Goal: Check status: Check status

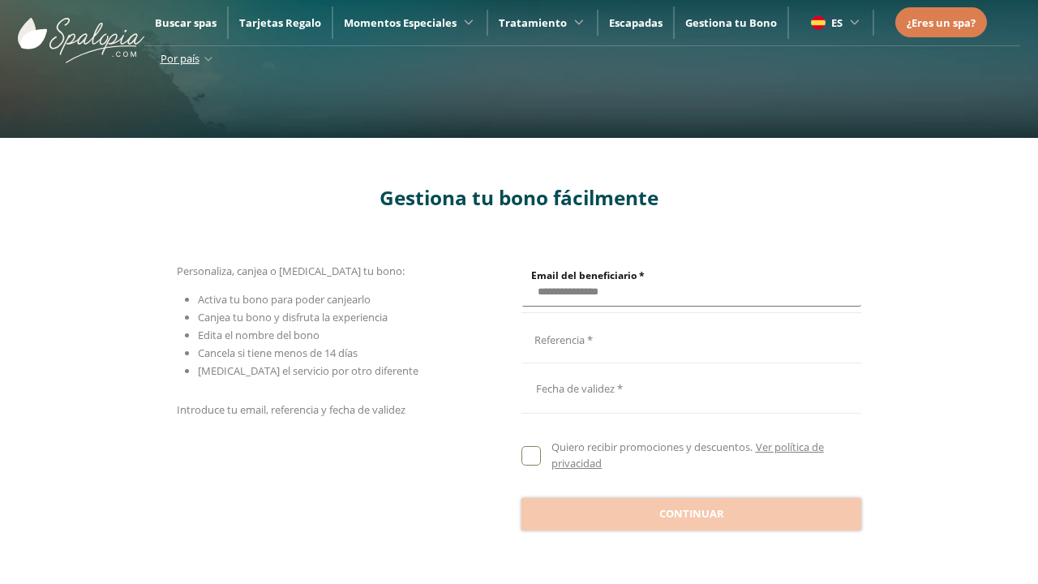
type input "**********"
click at [688, 337] on input "Email del beneficiario *" at bounding box center [688, 337] width 335 height 28
type input "**********"
click at [691, 388] on div at bounding box center [691, 387] width 340 height 39
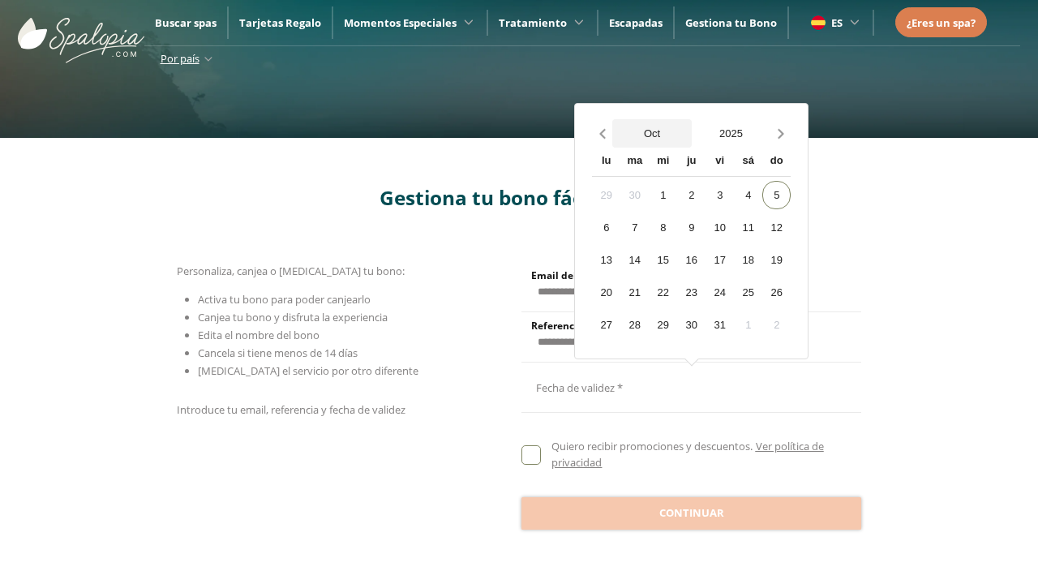
click at [652, 133] on button "Oct" at bounding box center [651, 133] width 79 height 28
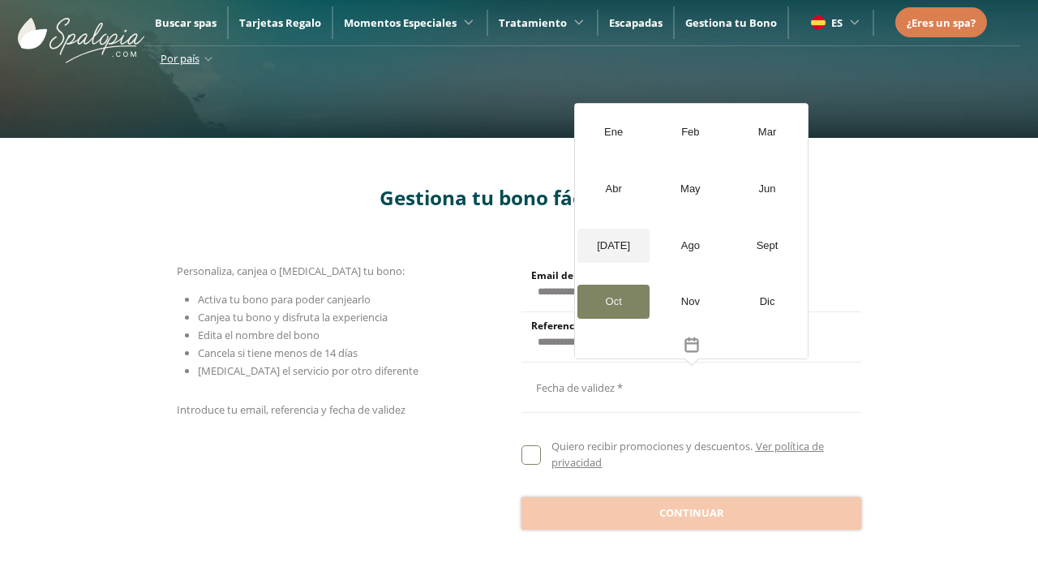
click at [613, 245] on div "[DATE]" at bounding box center [613, 246] width 72 height 34
click at [730, 133] on button "2025" at bounding box center [731, 133] width 79 height 28
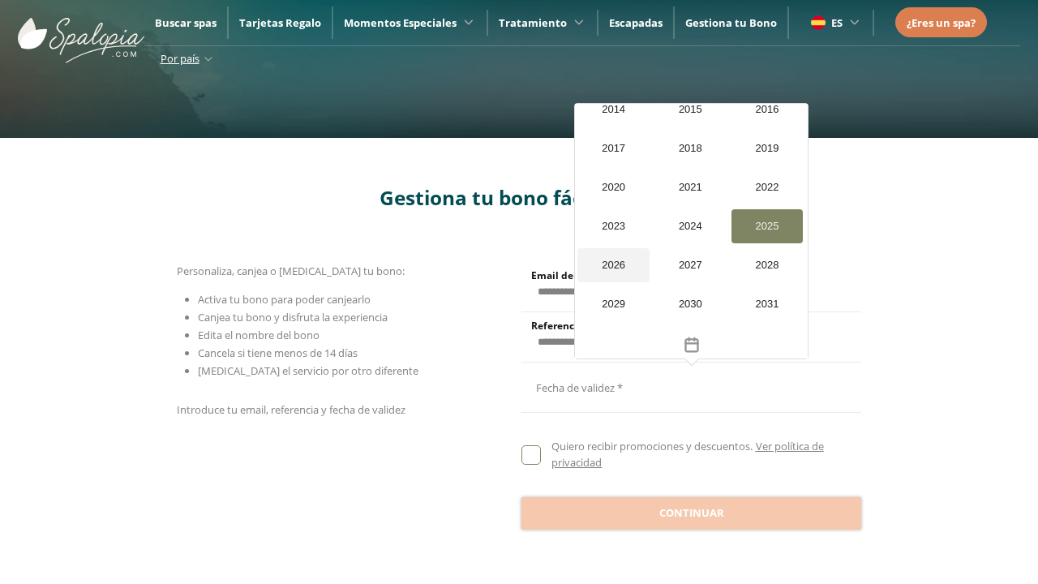
click at [613, 248] on div "2026" at bounding box center [613, 265] width 72 height 34
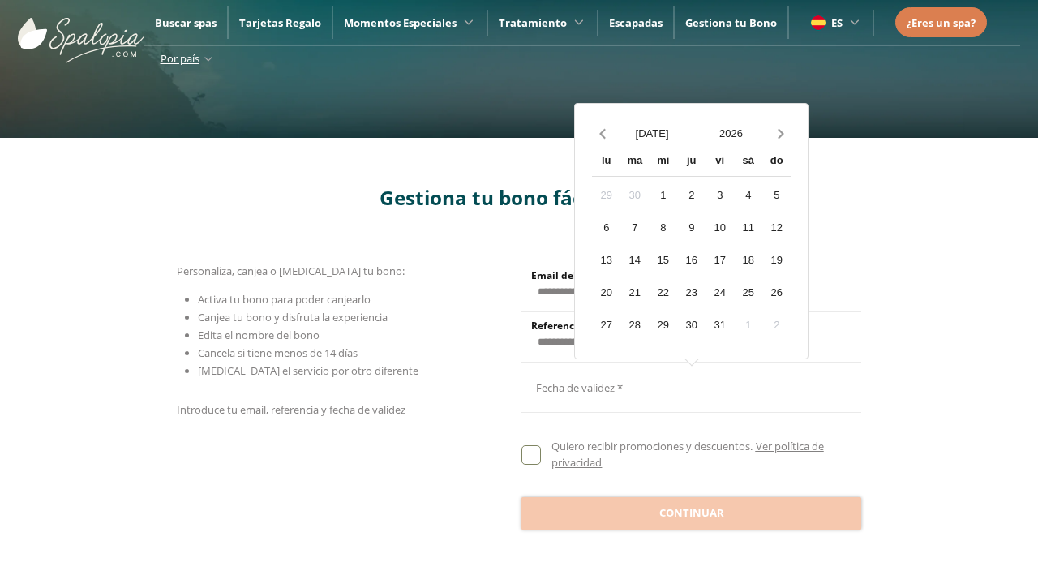
scroll to position [1541, 0]
click at [606, 292] on div "20" at bounding box center [606, 292] width 28 height 28
click at [691, 512] on span "Continuar" at bounding box center [691, 513] width 65 height 16
